Goal: Transaction & Acquisition: Purchase product/service

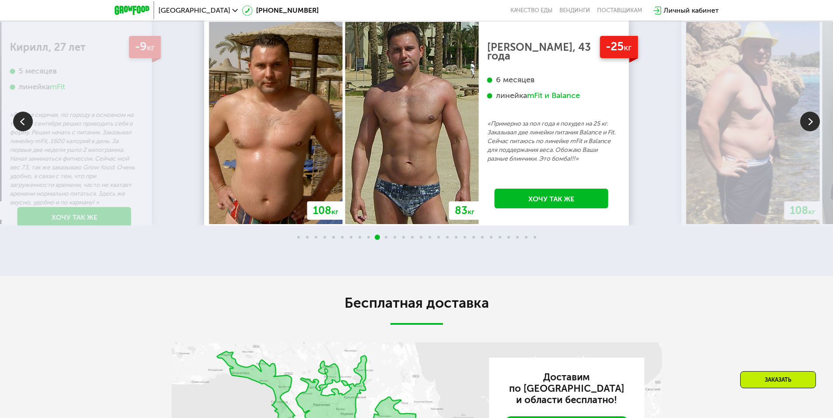
scroll to position [1954, 0]
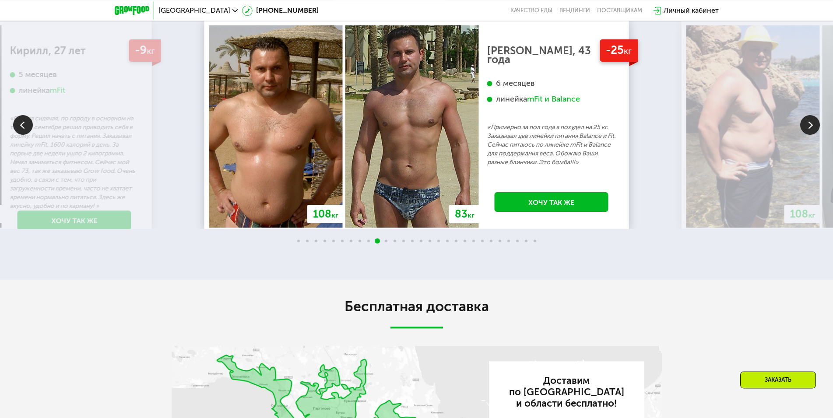
click at [811, 125] on img at bounding box center [810, 125] width 20 height 20
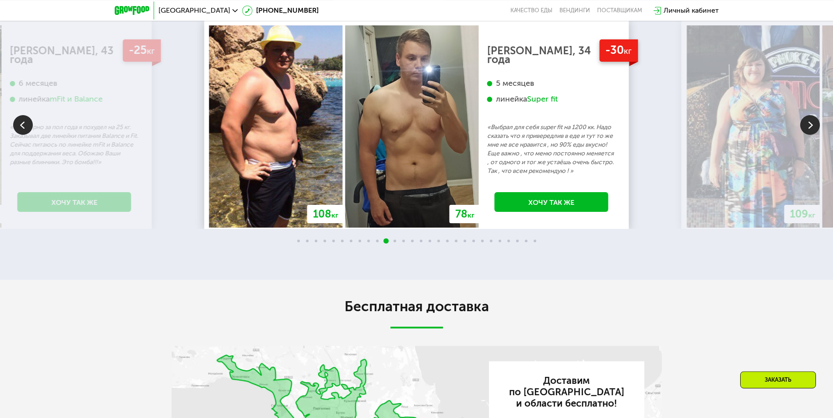
click at [811, 125] on img at bounding box center [810, 125] width 20 height 20
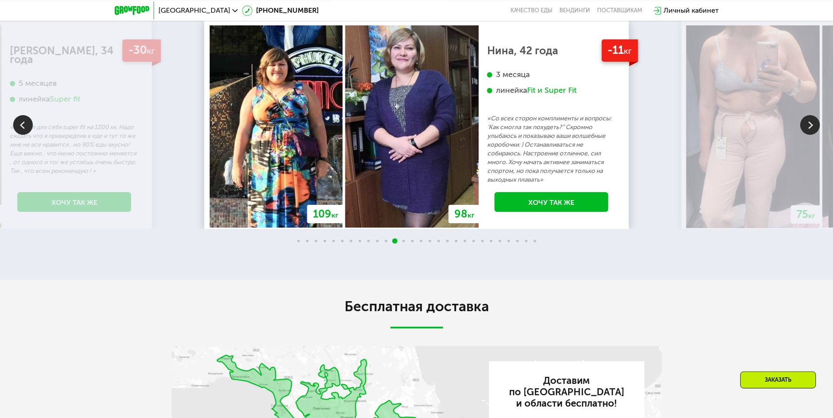
click at [18, 128] on img at bounding box center [23, 125] width 20 height 20
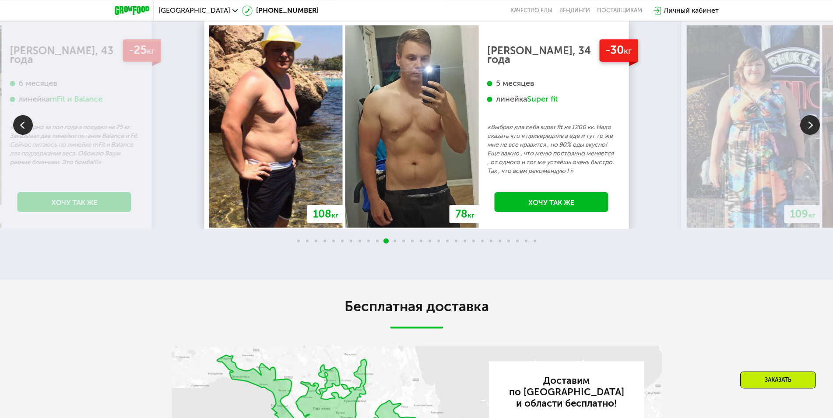
click at [809, 130] on img at bounding box center [810, 125] width 20 height 20
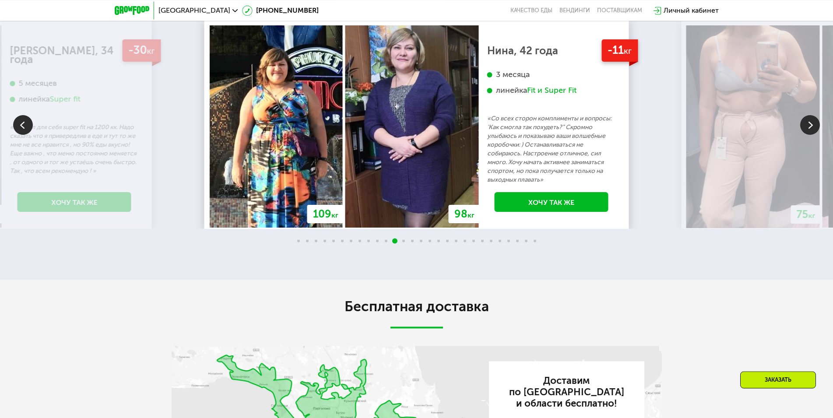
click at [809, 130] on img at bounding box center [810, 125] width 20 height 20
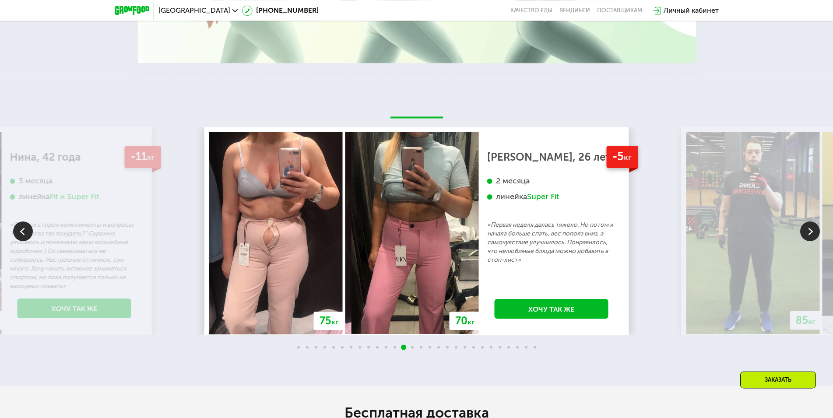
scroll to position [1844, 0]
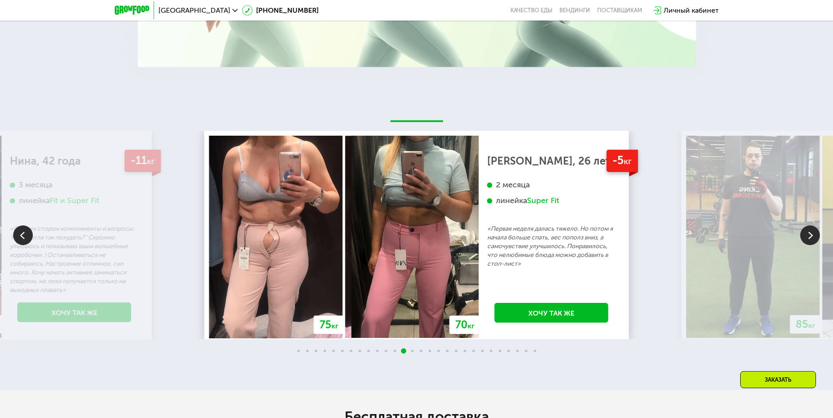
click at [812, 237] on img at bounding box center [810, 235] width 20 height 20
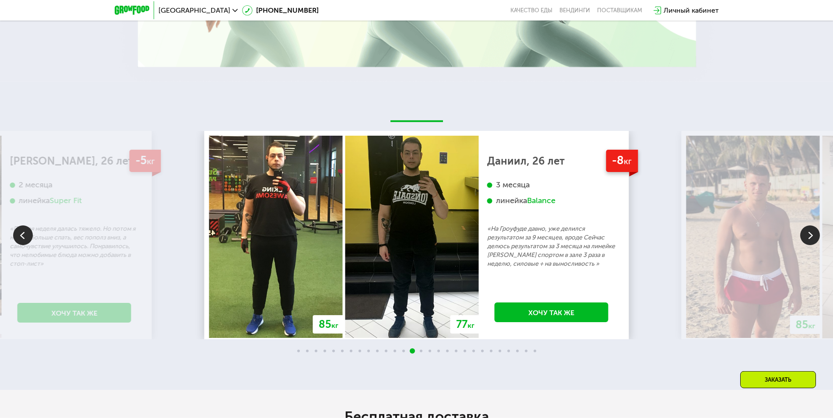
click at [812, 237] on img at bounding box center [810, 235] width 20 height 20
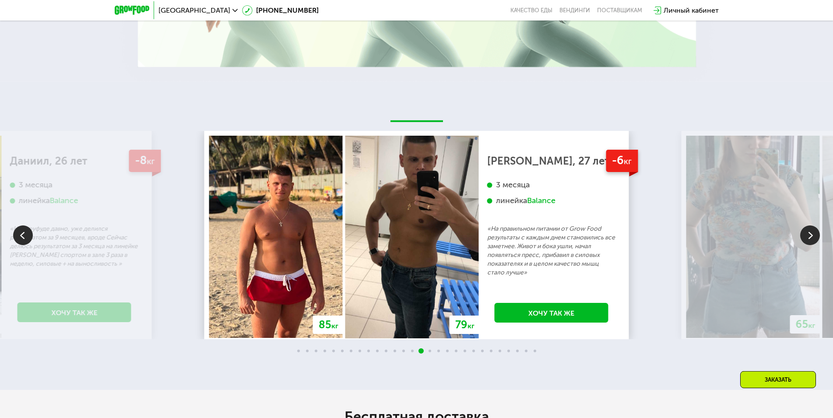
click at [812, 237] on img at bounding box center [810, 235] width 20 height 20
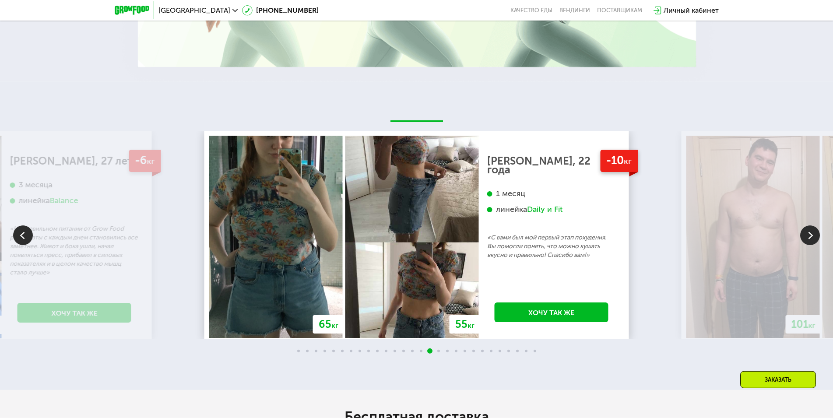
click at [812, 237] on img at bounding box center [810, 235] width 20 height 20
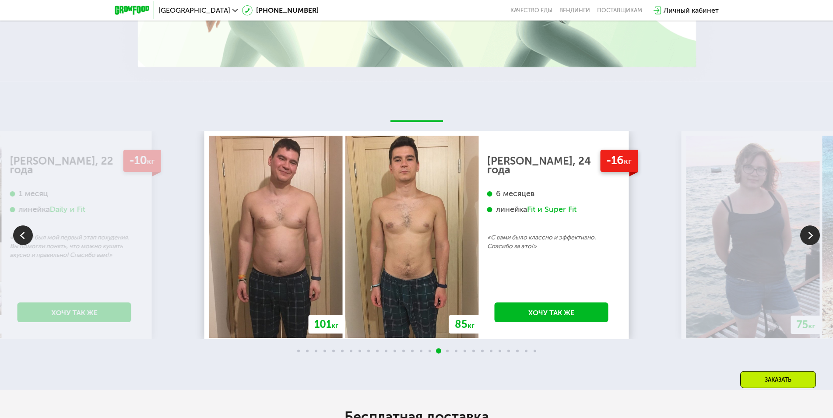
click at [812, 237] on img at bounding box center [810, 235] width 20 height 20
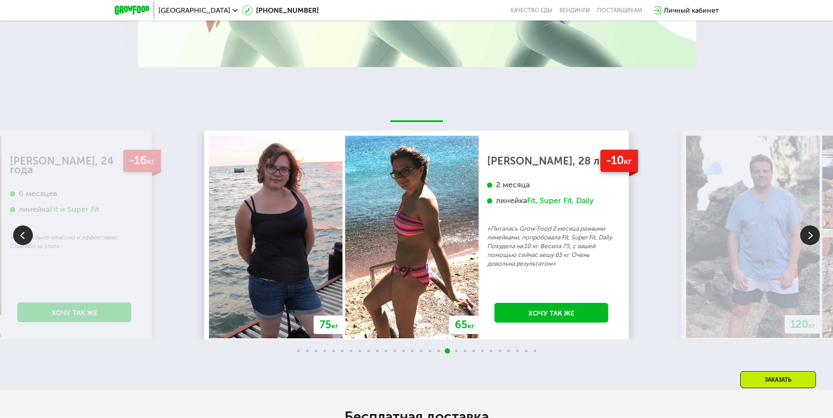
click at [812, 237] on img at bounding box center [810, 235] width 20 height 20
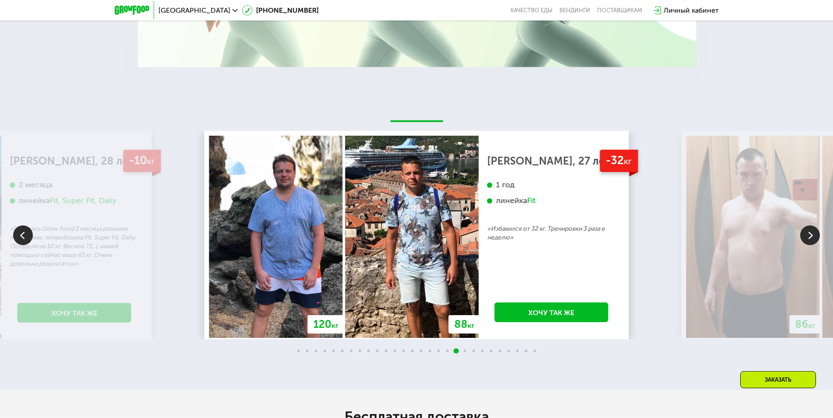
click at [812, 237] on img at bounding box center [810, 235] width 20 height 20
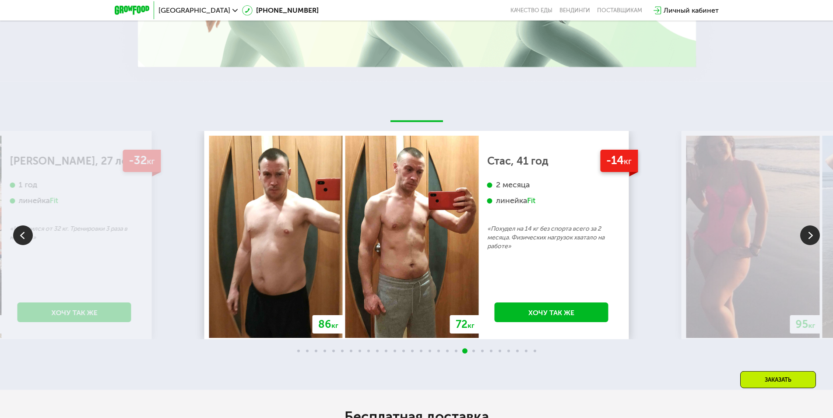
click at [34, 242] on p "«Избавился от 32 кг. Тренировки 3 раза в неделю»" at bounding box center [74, 233] width 129 height 18
click at [27, 239] on img at bounding box center [23, 235] width 20 height 20
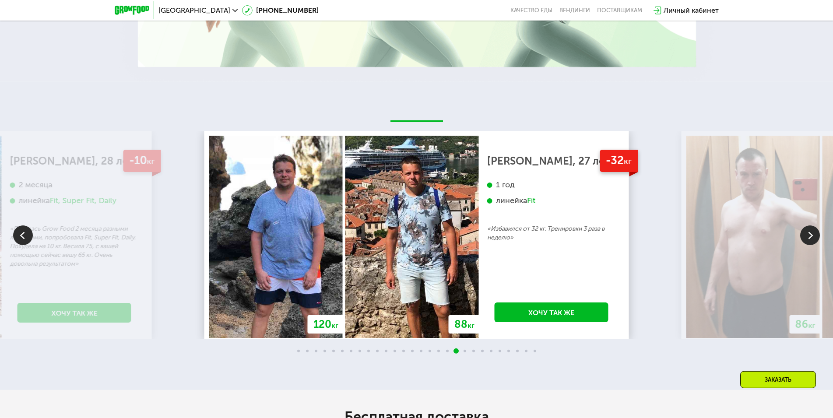
click at [808, 242] on img at bounding box center [810, 235] width 20 height 20
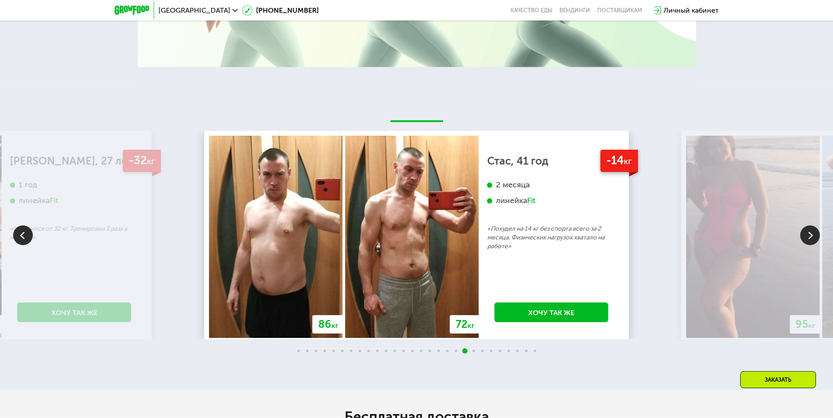
click at [32, 237] on img at bounding box center [23, 235] width 20 height 20
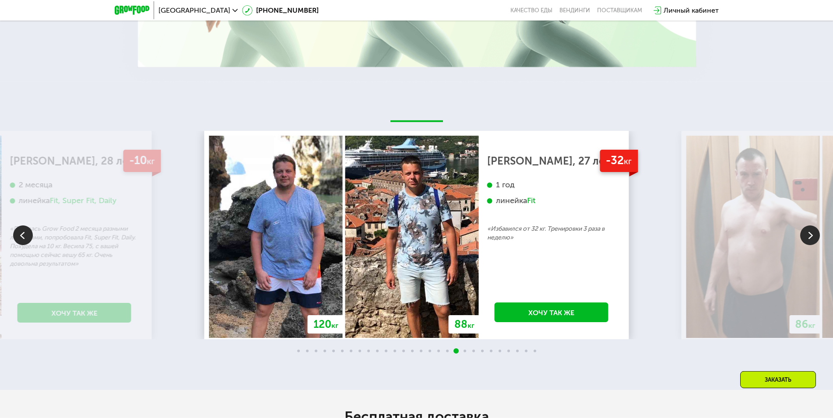
click at [817, 235] on img at bounding box center [810, 235] width 20 height 20
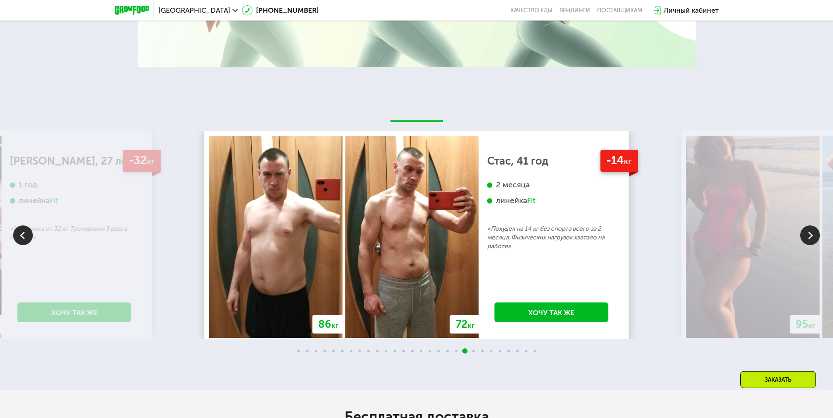
click at [817, 235] on img at bounding box center [810, 235] width 20 height 20
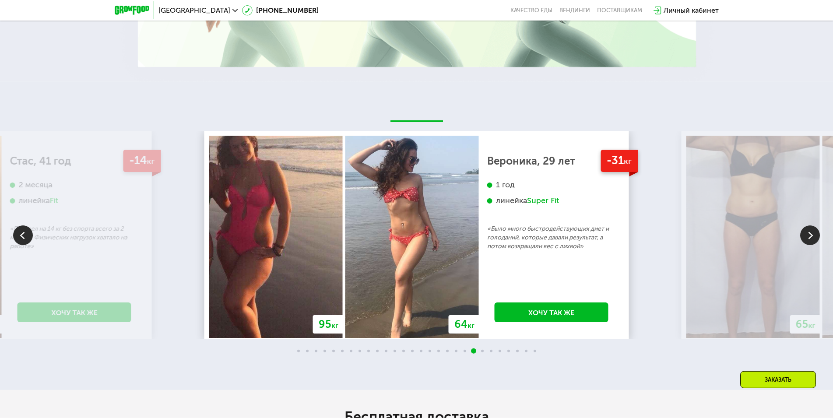
click at [816, 235] on img at bounding box center [810, 235] width 20 height 20
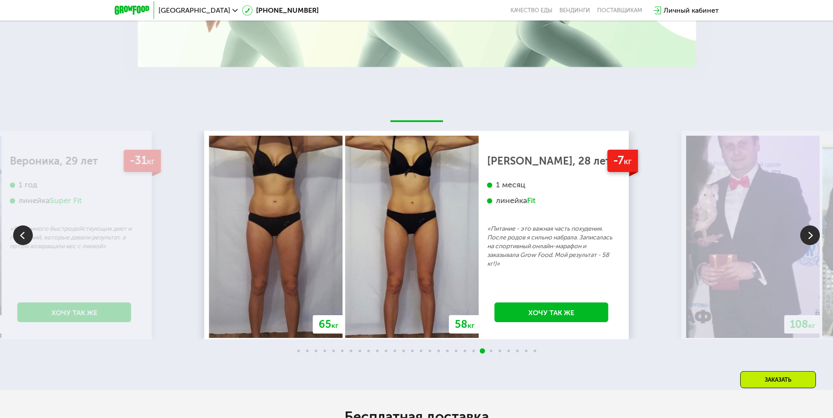
click at [818, 234] on img at bounding box center [810, 235] width 20 height 20
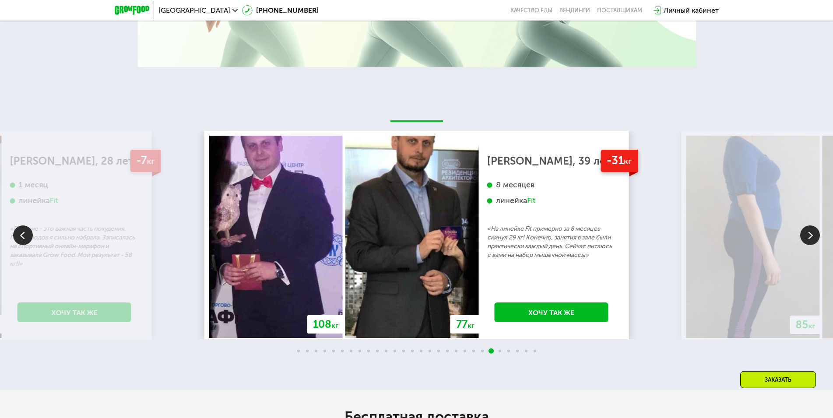
click at [818, 234] on img at bounding box center [810, 235] width 20 height 20
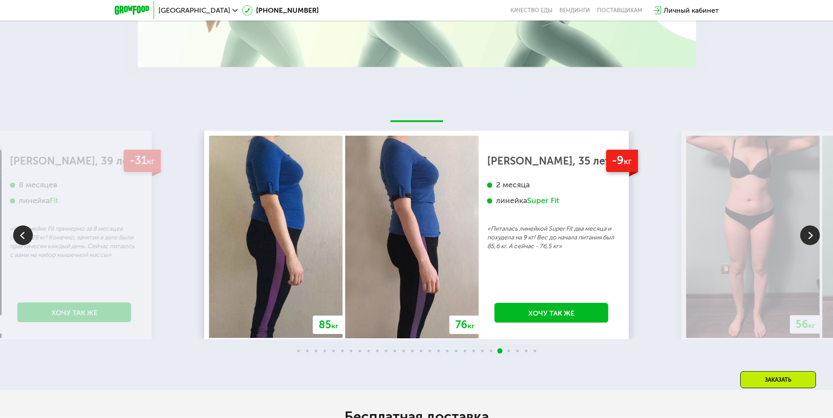
click at [818, 234] on img at bounding box center [810, 235] width 20 height 20
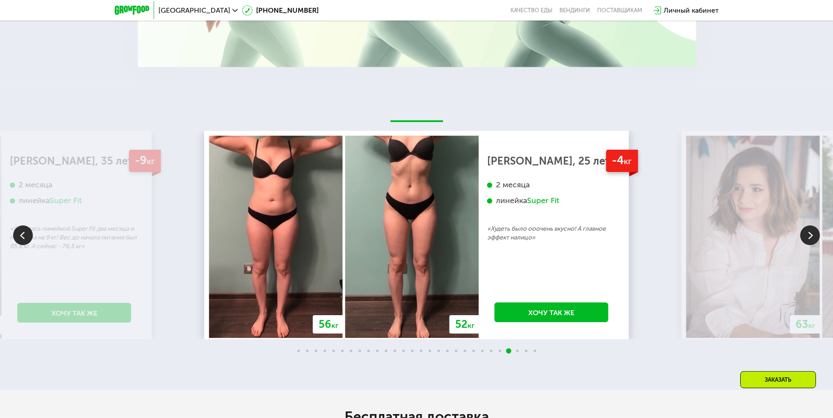
click at [818, 234] on img at bounding box center [810, 235] width 20 height 20
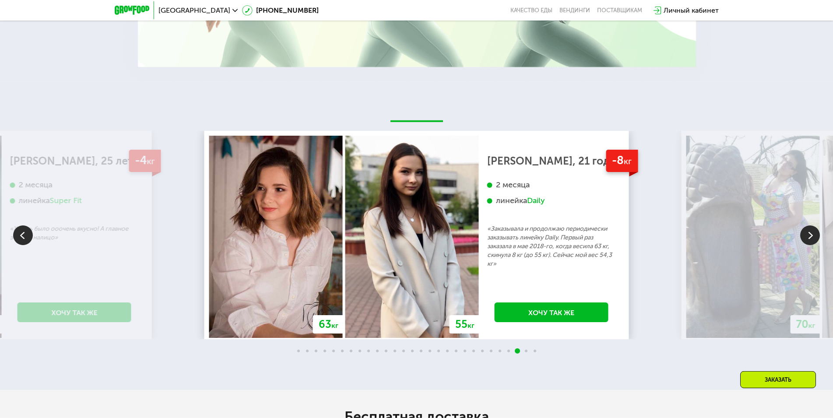
click at [817, 234] on img at bounding box center [810, 235] width 20 height 20
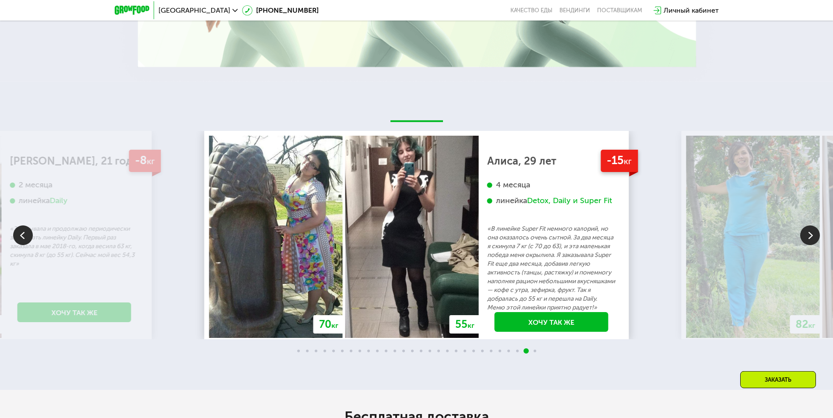
click at [817, 234] on img at bounding box center [810, 235] width 20 height 20
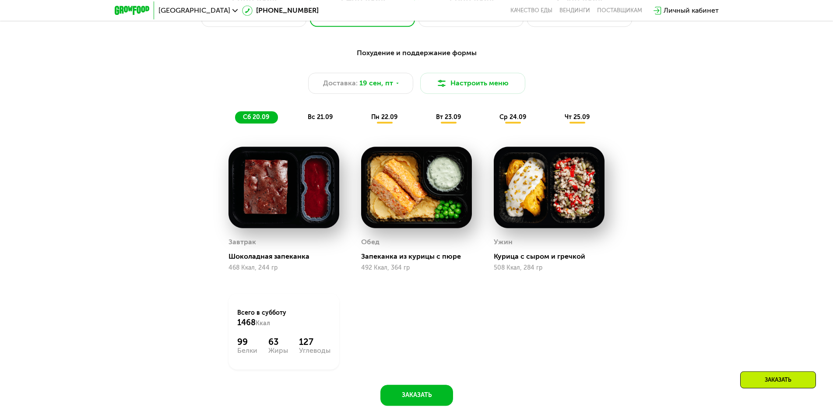
scroll to position [810, 0]
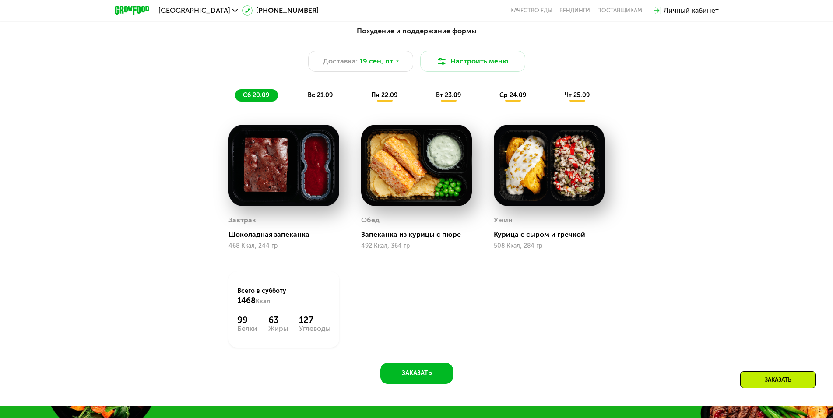
click at [325, 97] on span "вс 21.09" at bounding box center [320, 94] width 25 height 7
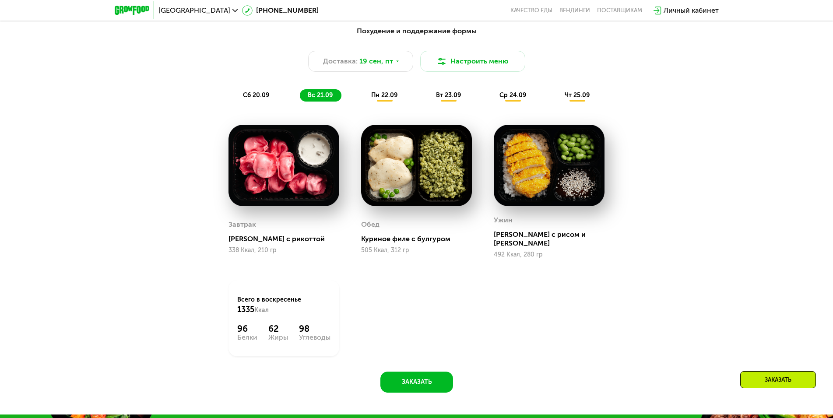
click at [386, 99] on span "пн 22.09" at bounding box center [384, 94] width 26 height 7
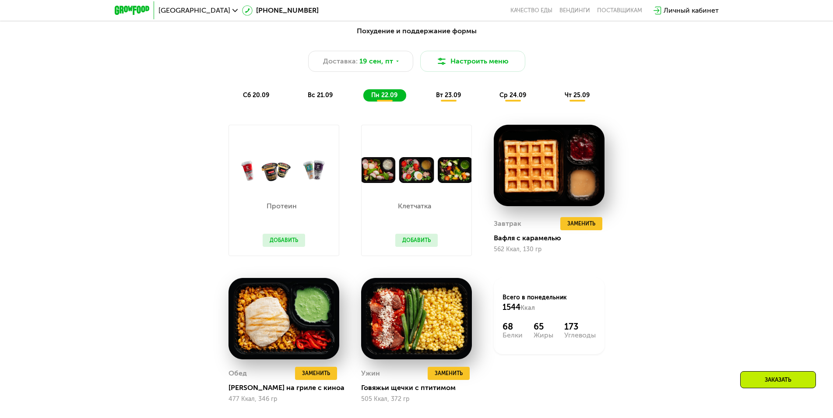
click at [450, 99] on span "вт 23.09" at bounding box center [448, 94] width 25 height 7
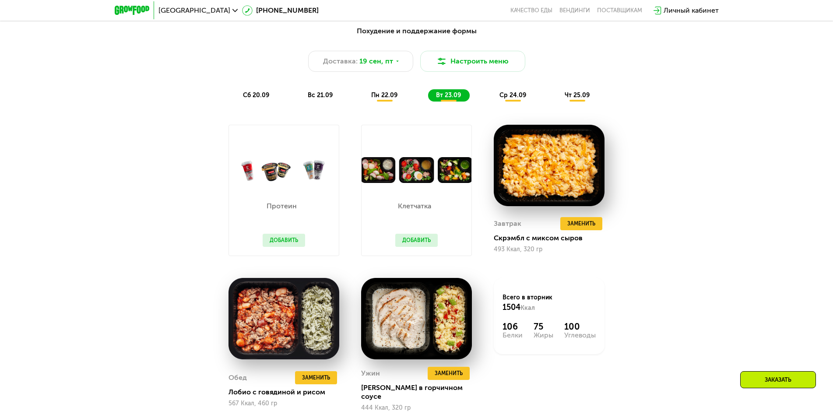
click at [502, 99] on span "ср 24.09" at bounding box center [512, 94] width 27 height 7
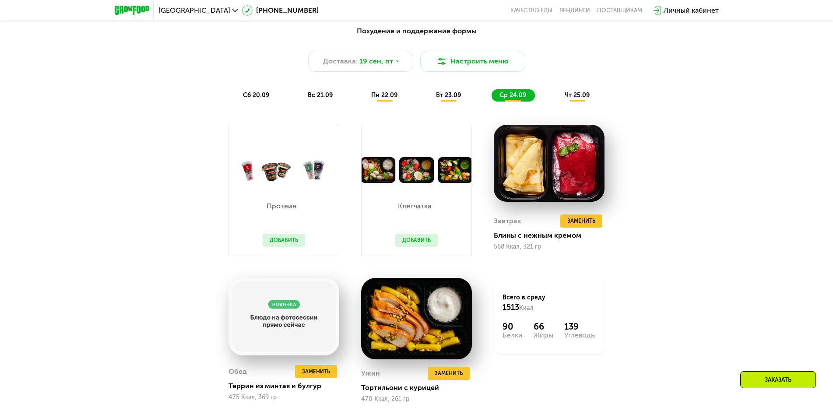
click at [575, 99] on span "чт 25.09" at bounding box center [576, 94] width 25 height 7
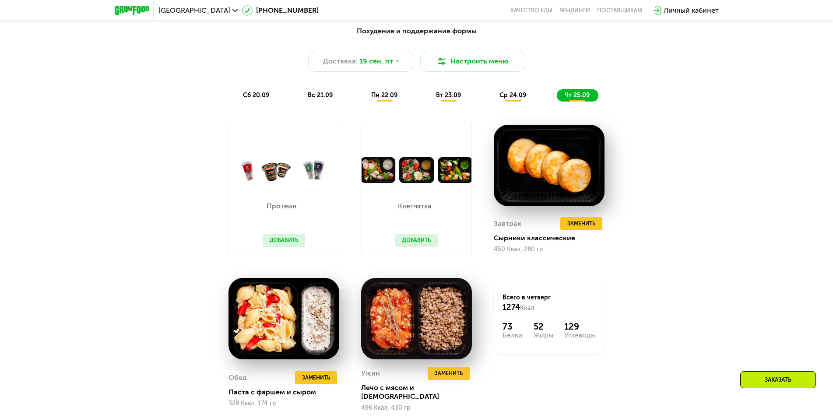
click at [427, 246] on button "Добавить" at bounding box center [416, 240] width 42 height 13
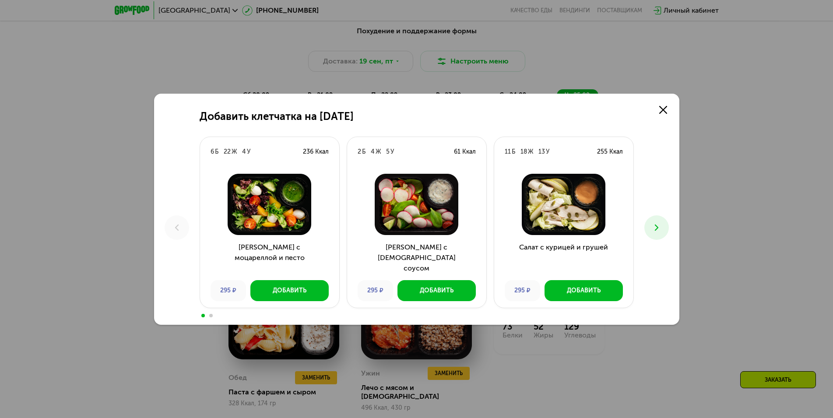
click at [657, 229] on icon at bounding box center [656, 227] width 11 height 11
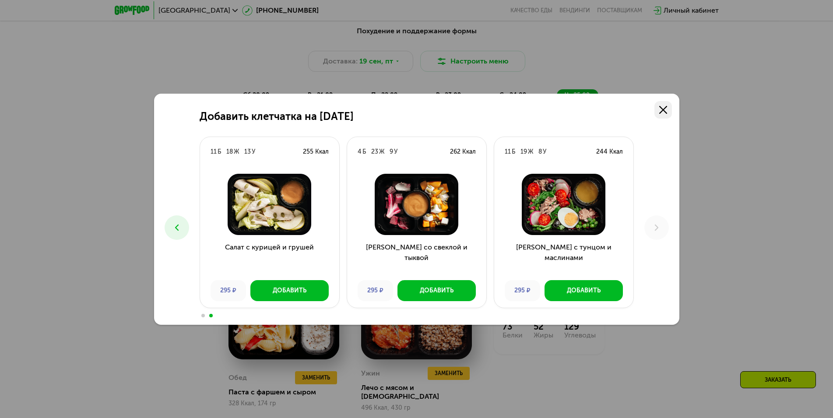
click at [665, 107] on icon at bounding box center [663, 110] width 8 height 8
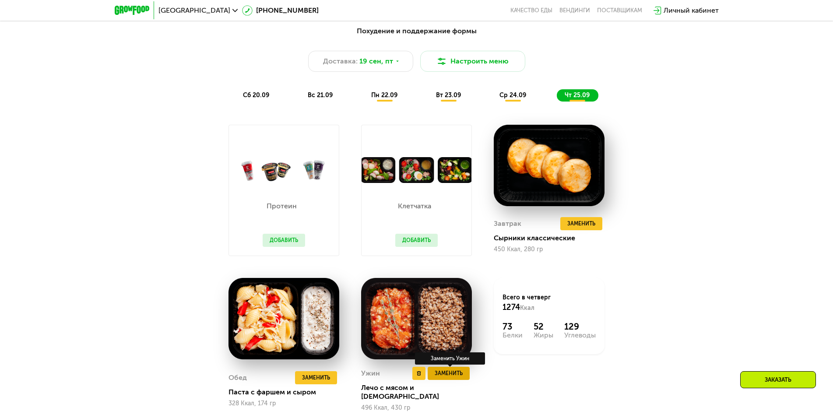
click at [448, 378] on span "Заменить" at bounding box center [448, 373] width 28 height 9
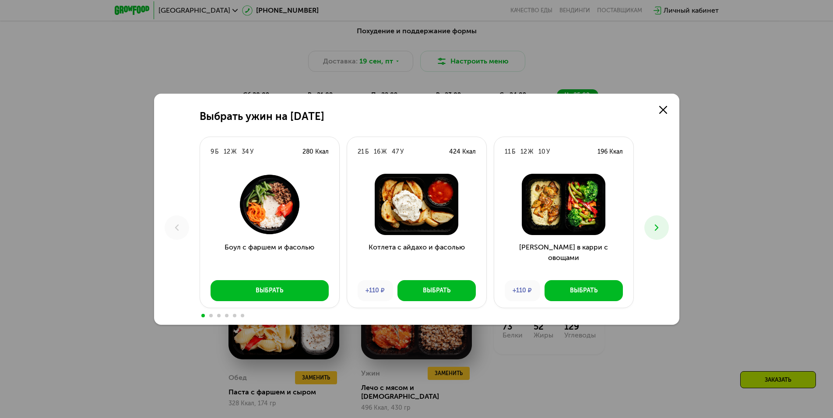
click at [654, 223] on icon at bounding box center [656, 227] width 11 height 11
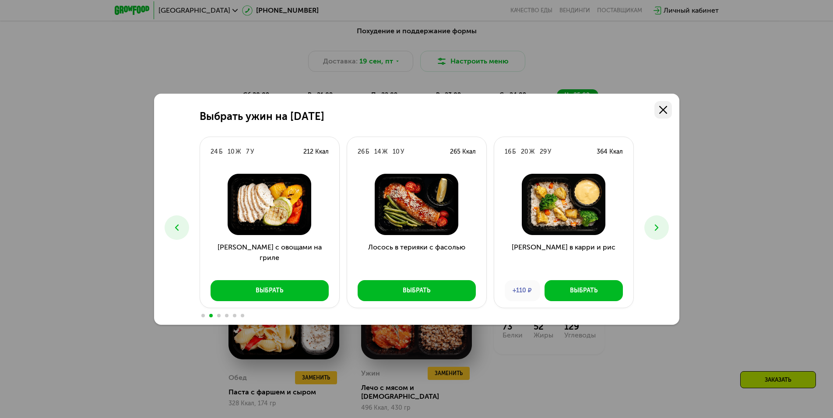
click at [667, 108] on link at bounding box center [663, 110] width 18 height 18
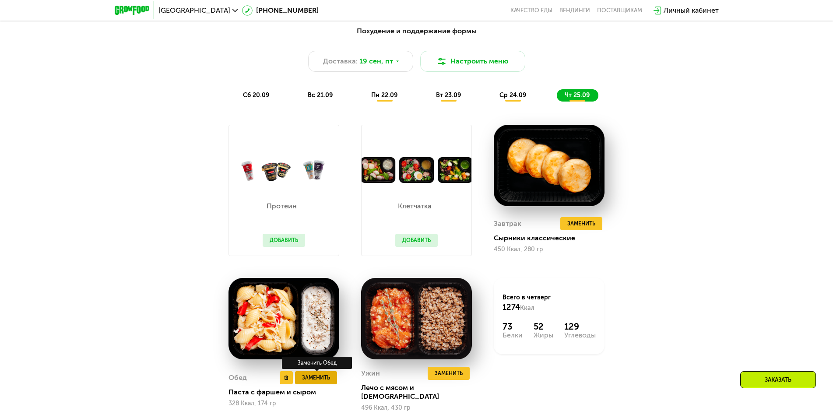
click at [317, 376] on span "Заменить" at bounding box center [316, 377] width 28 height 9
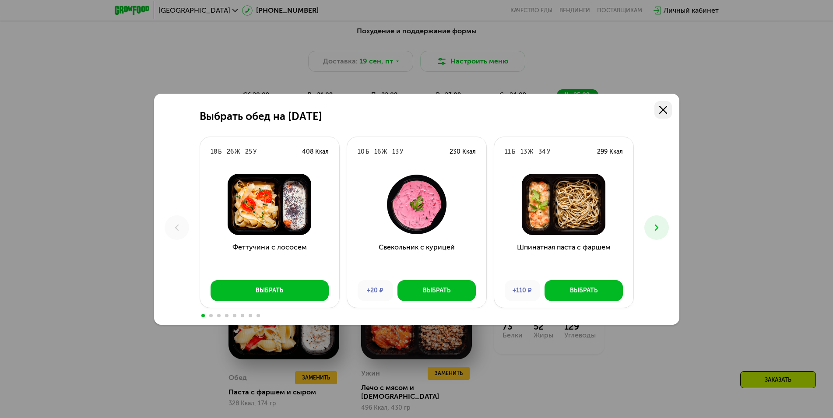
click at [663, 106] on icon at bounding box center [663, 110] width 8 height 8
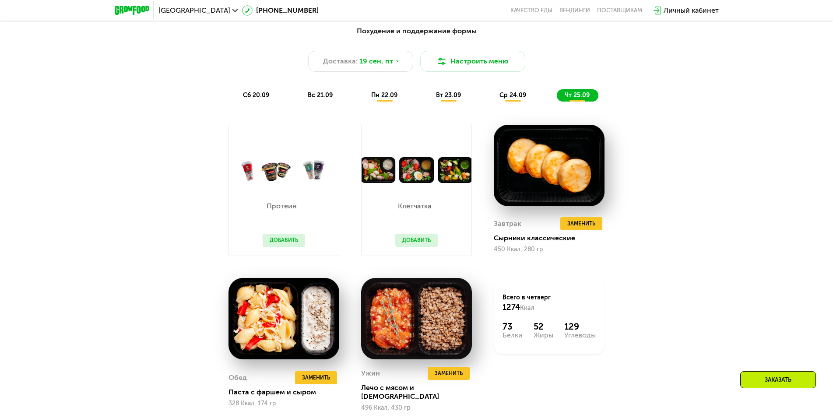
click at [333, 101] on div "вс 21.09" at bounding box center [321, 95] width 42 height 12
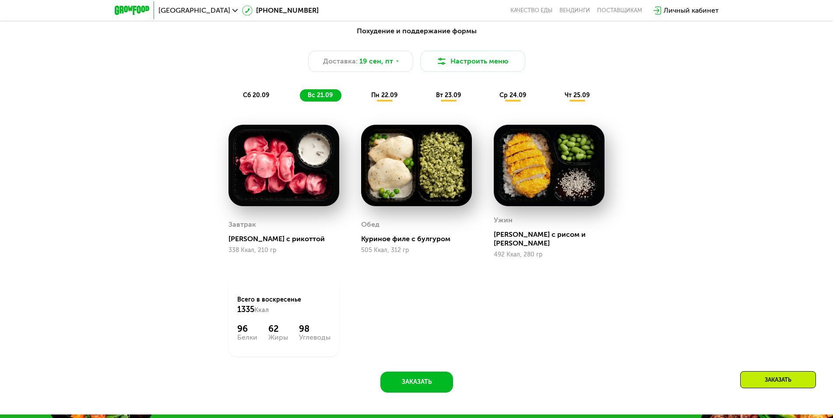
click at [249, 99] on span "сб 20.09" at bounding box center [256, 94] width 26 height 7
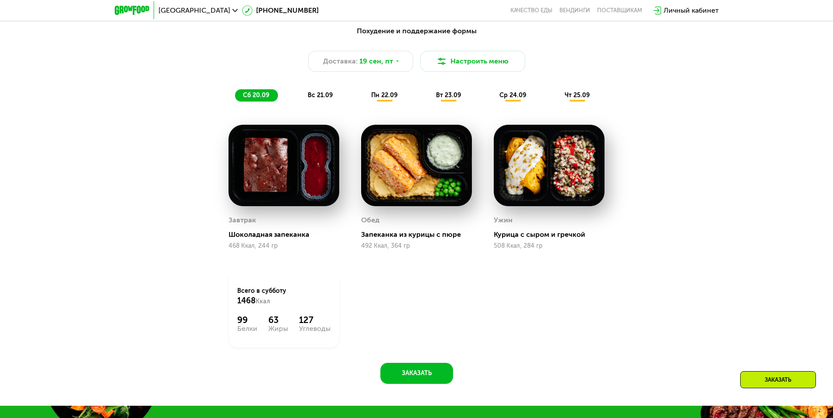
click at [326, 96] on span "вс 21.09" at bounding box center [320, 94] width 25 height 7
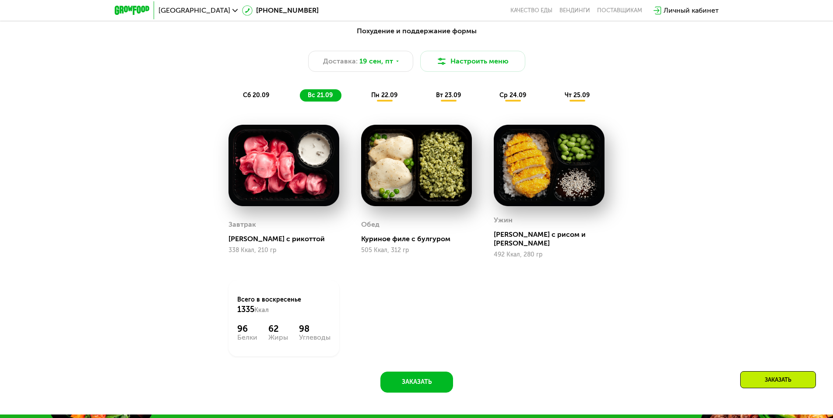
click at [383, 94] on div "пн 22.09" at bounding box center [384, 95] width 43 height 12
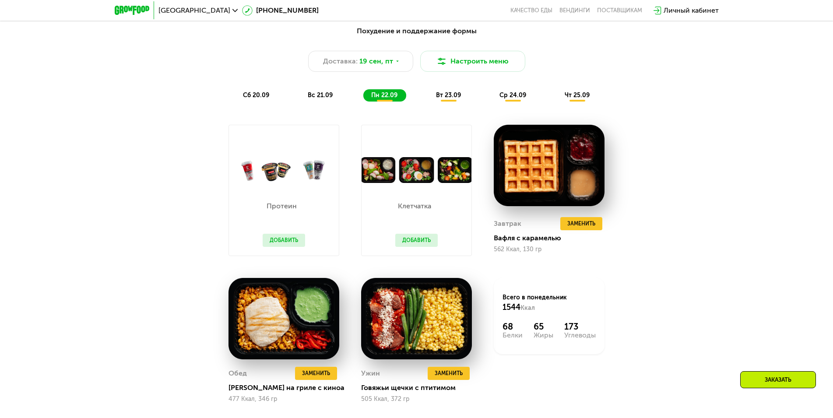
click at [447, 99] on span "вт 23.09" at bounding box center [448, 94] width 25 height 7
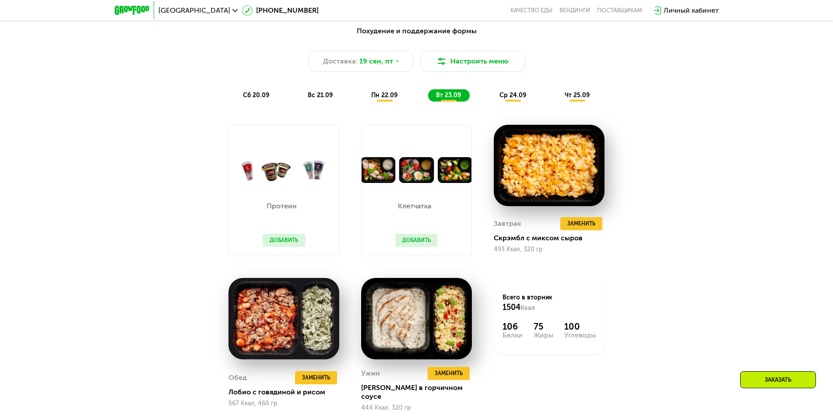
click at [504, 98] on span "ср 24.09" at bounding box center [512, 94] width 27 height 7
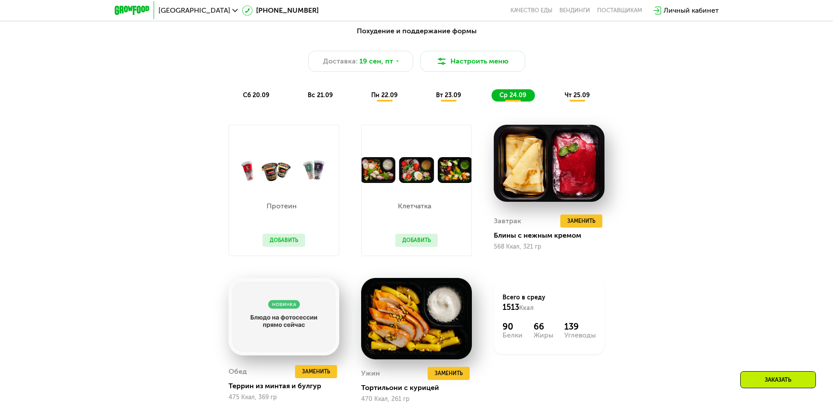
click at [573, 97] on span "чт 25.09" at bounding box center [576, 94] width 25 height 7
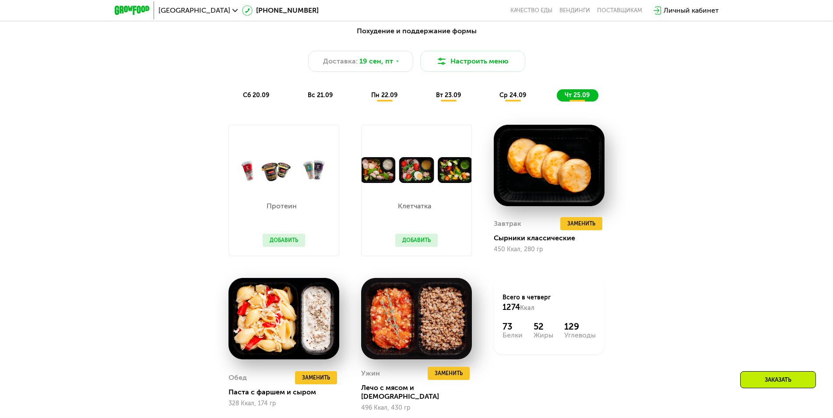
click at [387, 97] on span "пн 22.09" at bounding box center [384, 94] width 26 height 7
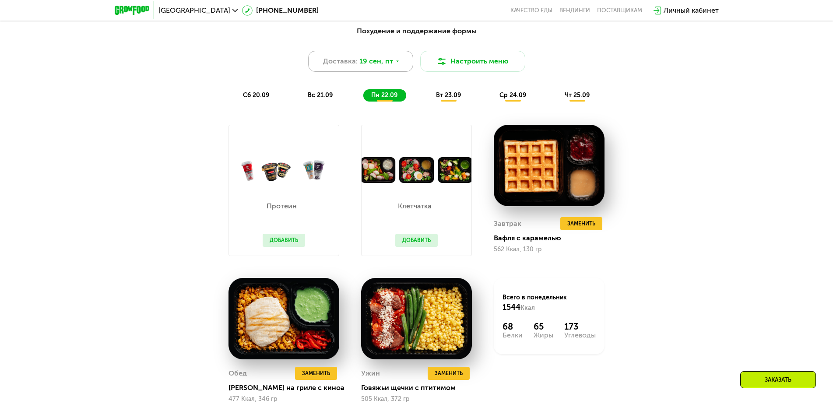
click at [400, 67] on div "Доставка: [DATE]" at bounding box center [360, 61] width 105 height 21
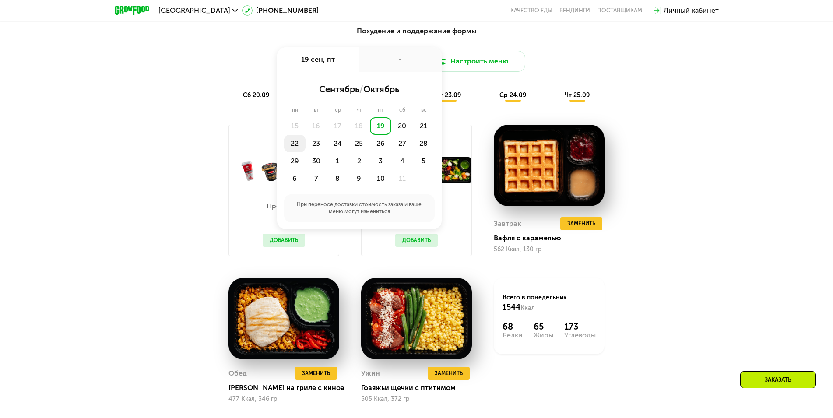
click at [301, 146] on div "22" at bounding box center [294, 144] width 21 height 18
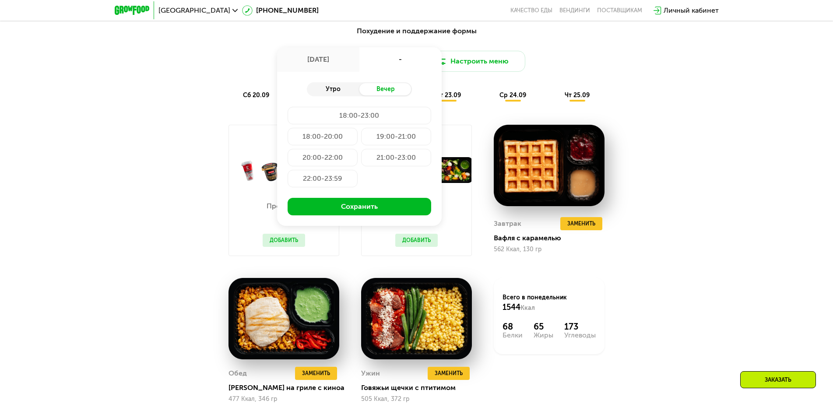
click at [334, 91] on div "Утро" at bounding box center [333, 89] width 53 height 12
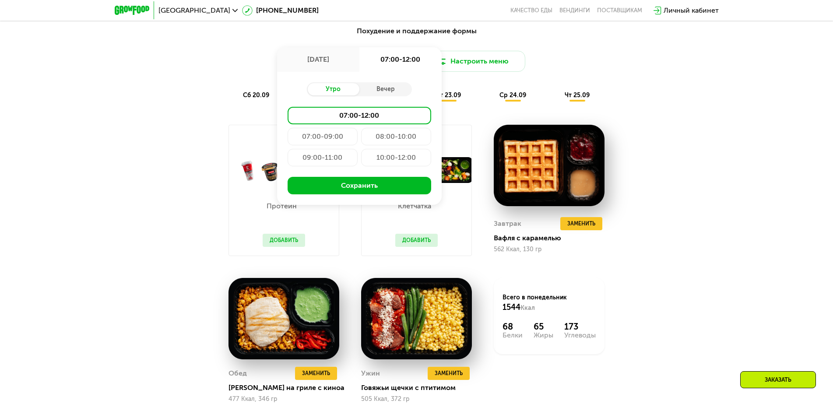
click at [343, 138] on div "07:00-09:00" at bounding box center [322, 137] width 70 height 18
click at [730, 148] on div "Похудение и поддержание формы Доставка: [DATE] сен, пн 07:00-09:00 Утро Вечер 0…" at bounding box center [416, 237] width 833 height 447
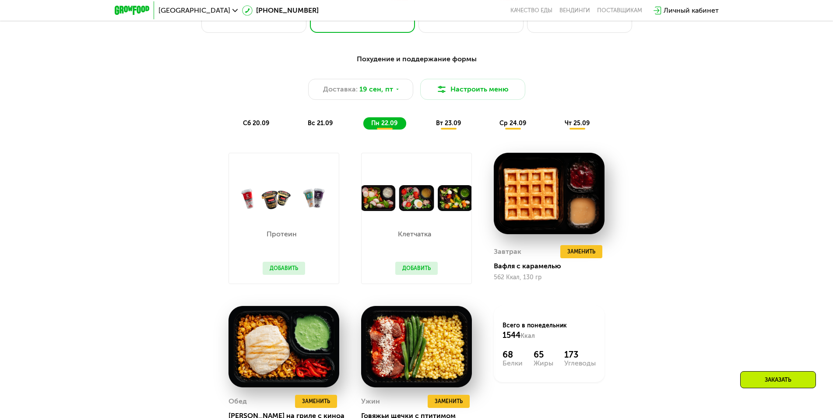
scroll to position [753, 0]
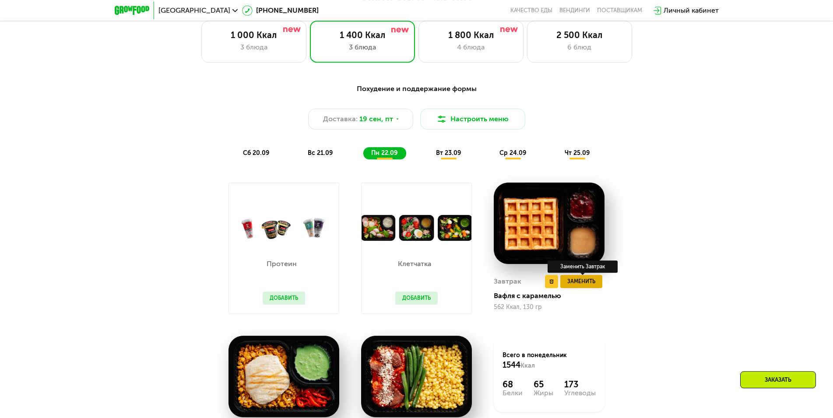
click at [590, 284] on span "Заменить" at bounding box center [581, 281] width 28 height 9
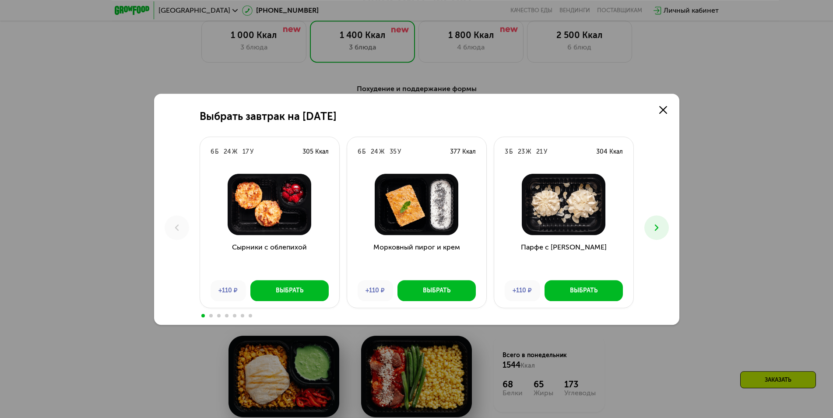
click at [658, 224] on icon at bounding box center [656, 227] width 11 height 11
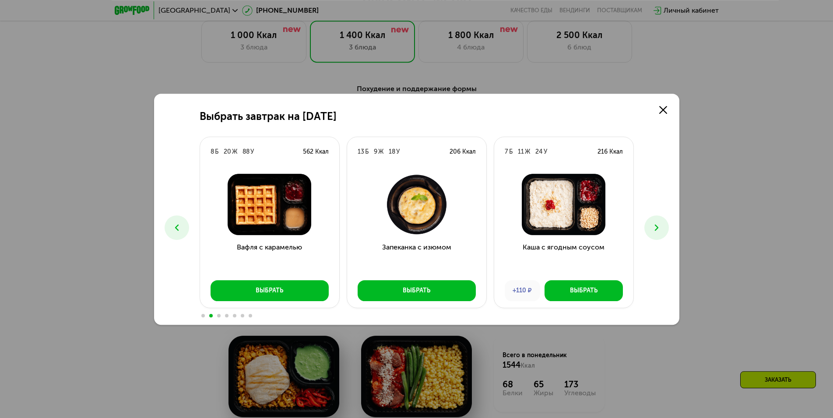
click at [658, 224] on icon at bounding box center [656, 227] width 11 height 11
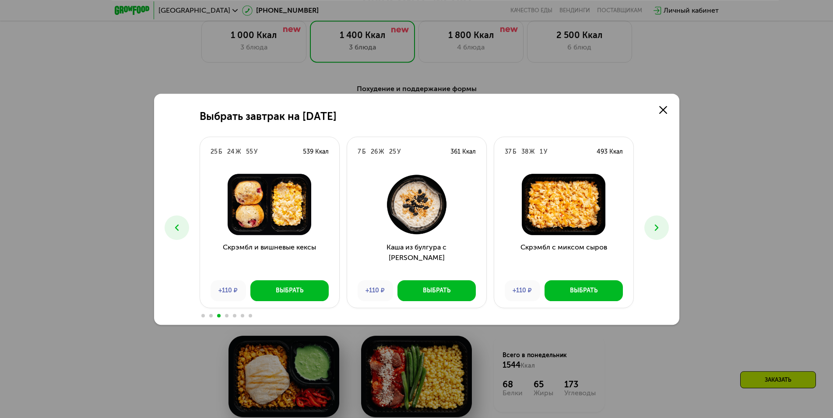
click at [181, 223] on icon at bounding box center [177, 227] width 11 height 11
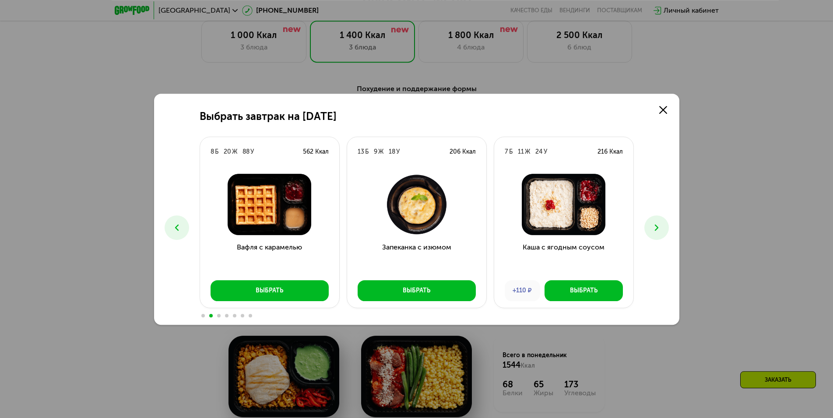
click at [666, 222] on button at bounding box center [656, 227] width 25 height 25
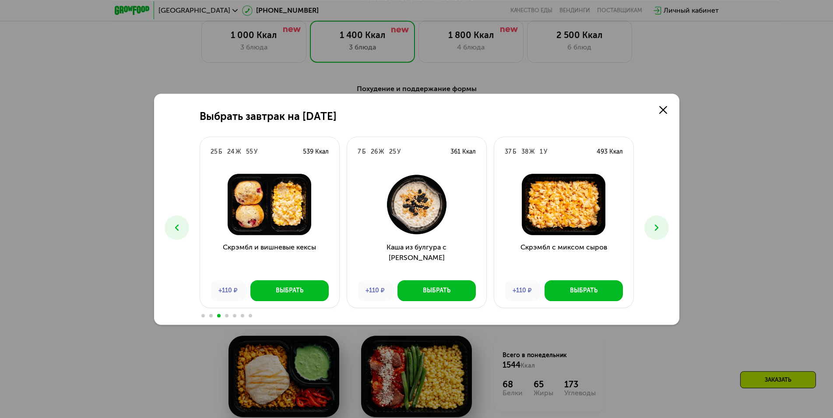
click at [662, 223] on button at bounding box center [656, 227] width 25 height 25
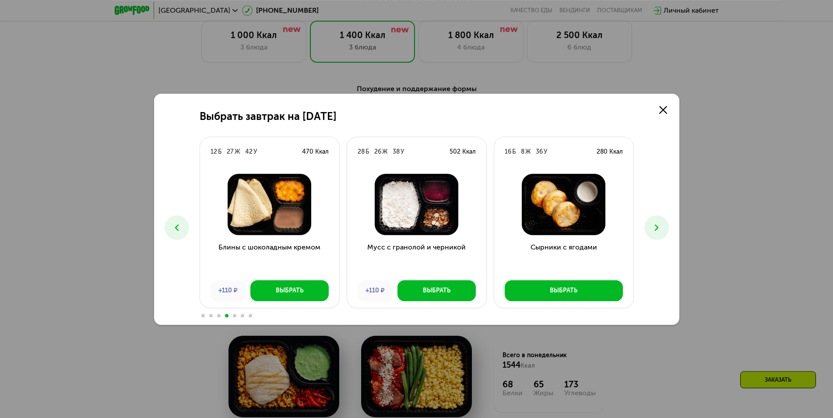
click at [662, 223] on button at bounding box center [656, 227] width 25 height 25
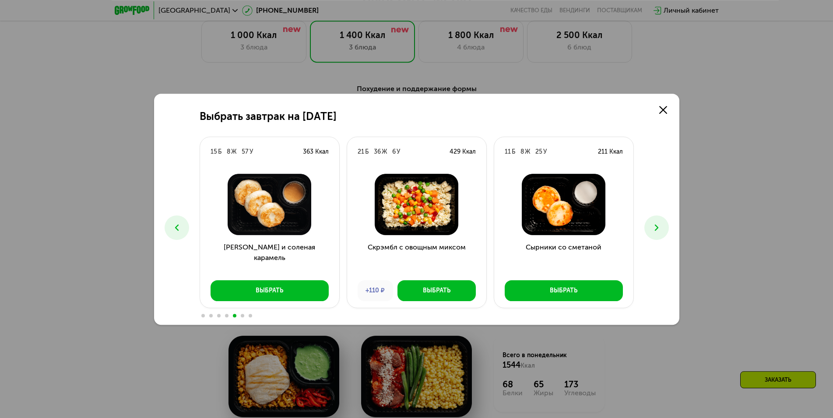
click at [662, 223] on button at bounding box center [656, 227] width 25 height 25
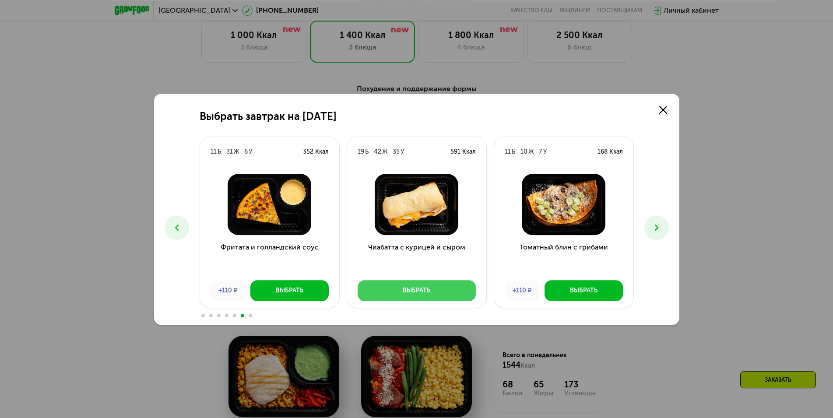
click at [403, 290] on button "Выбрать" at bounding box center [416, 290] width 118 height 21
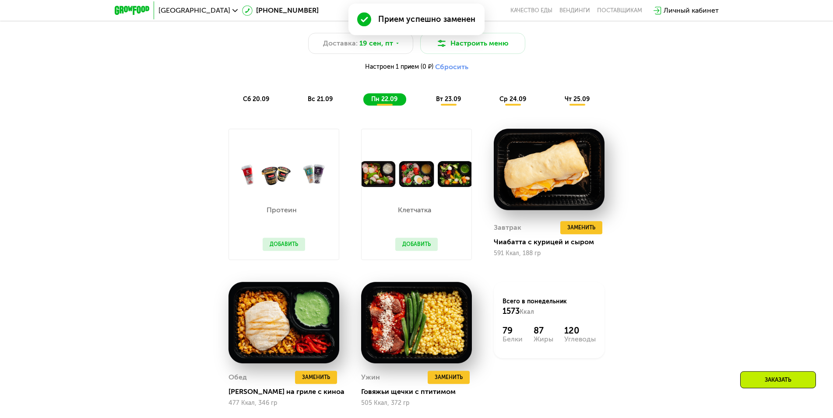
scroll to position [851, 0]
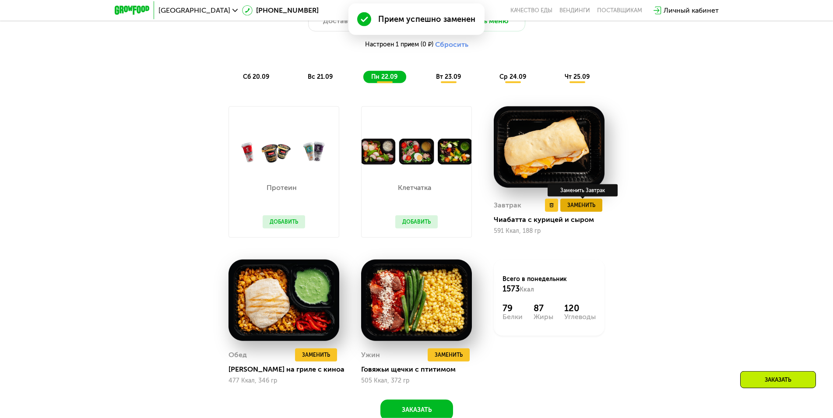
click at [595, 210] on button "Заменить" at bounding box center [581, 205] width 42 height 13
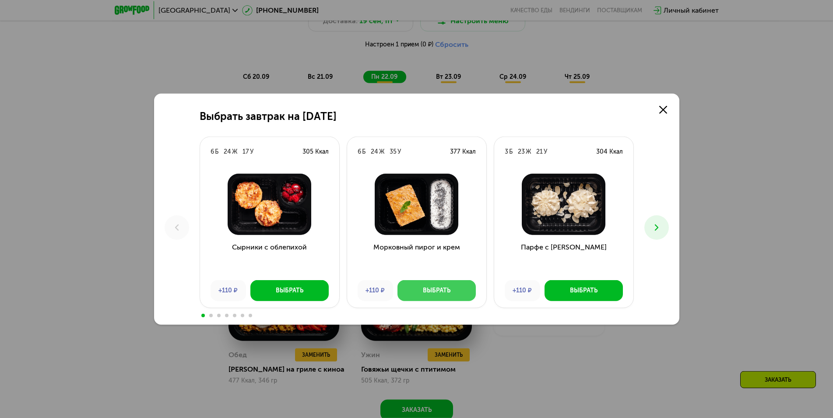
click at [448, 287] on div "Выбрать" at bounding box center [437, 290] width 28 height 9
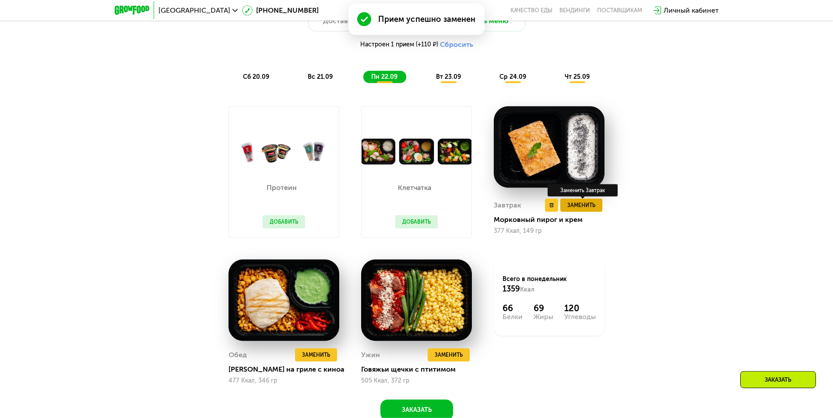
click at [586, 204] on span "Заменить" at bounding box center [581, 205] width 28 height 9
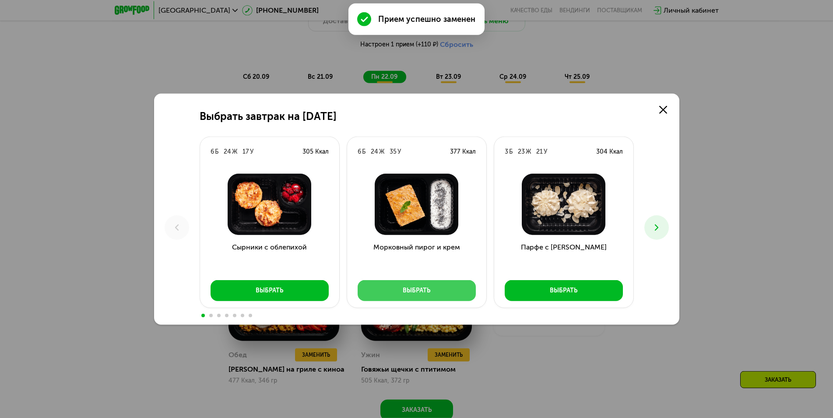
click at [442, 289] on button "Выбрать" at bounding box center [416, 290] width 118 height 21
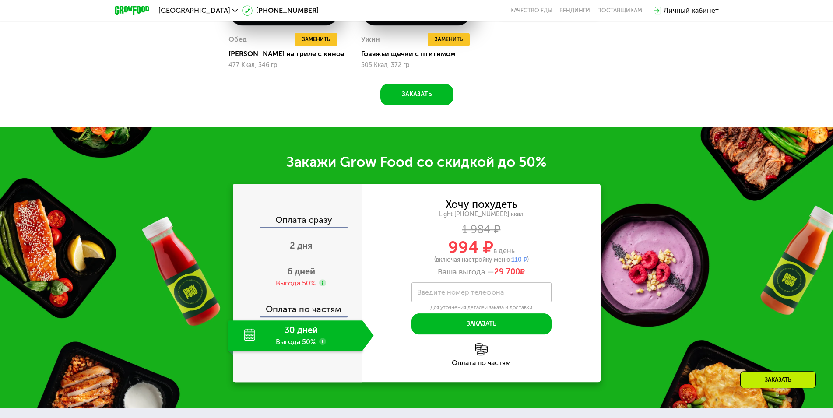
scroll to position [1200, 0]
